Goal: Check status: Check status

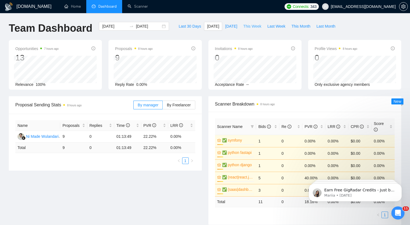
click at [247, 25] on span "This Week" at bounding box center [252, 26] width 18 height 6
type input "[DATE]"
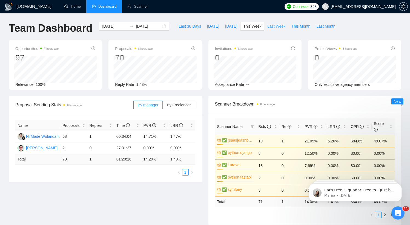
click at [276, 28] on span "Last Week" at bounding box center [276, 26] width 18 height 6
type input "[DATE]"
click at [253, 27] on span "This Week" at bounding box center [252, 26] width 18 height 6
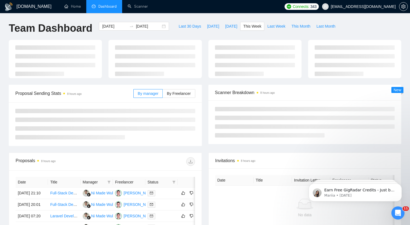
type input "[DATE]"
